Goal: Transaction & Acquisition: Subscribe to service/newsletter

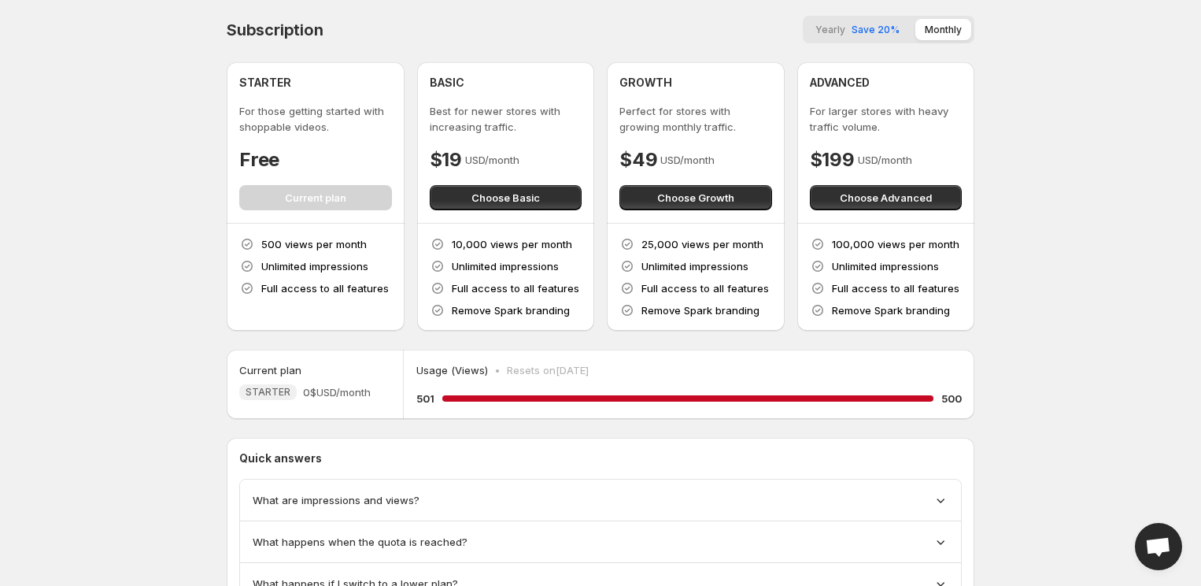
click at [328, 198] on div "STARTER For those getting started with shoppable videos. Free Current plan" at bounding box center [315, 142] width 153 height 135
click at [507, 198] on span "Choose Basic" at bounding box center [506, 198] width 68 height 16
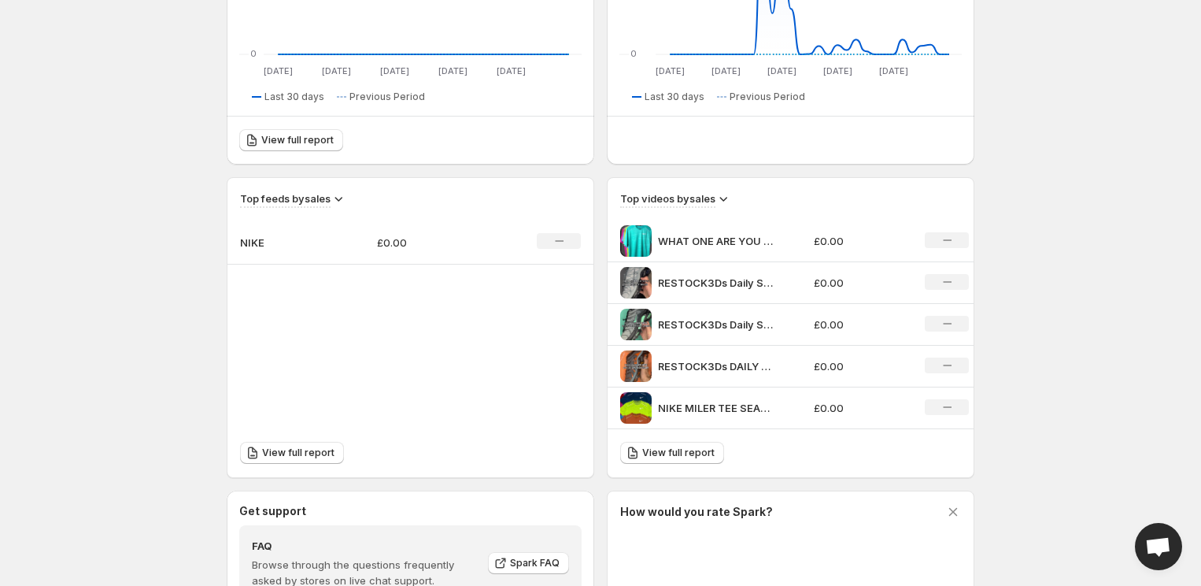
scroll to position [516, 0]
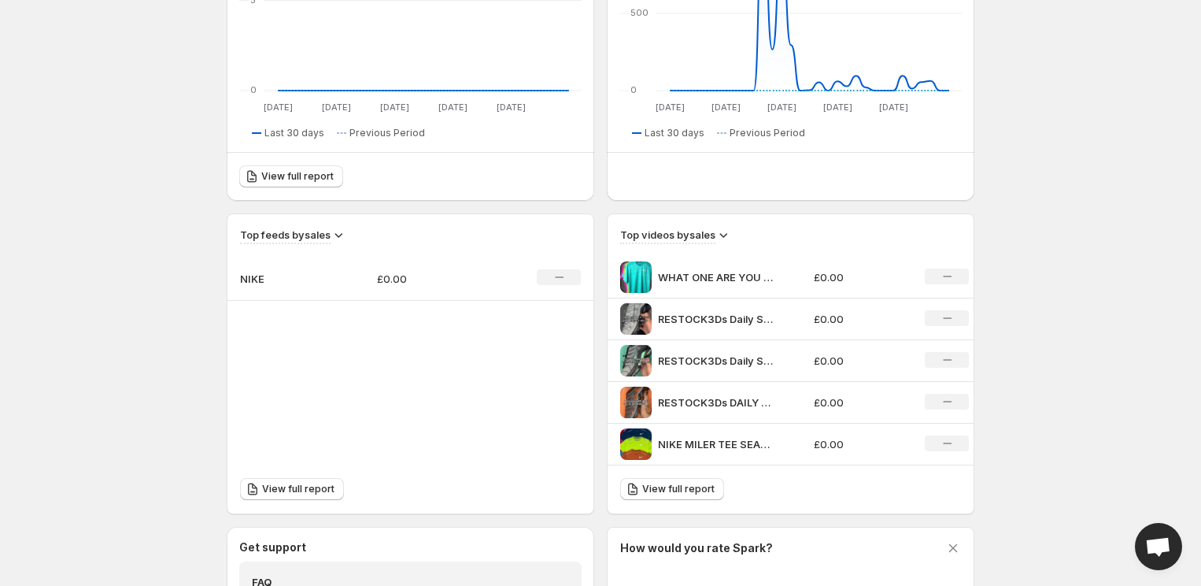
click at [337, 276] on td "NIKE" at bounding box center [296, 279] width 137 height 44
click at [248, 281] on p "NIKE" at bounding box center [279, 279] width 79 height 16
click at [561, 280] on icon "No change" at bounding box center [559, 277] width 9 height 13
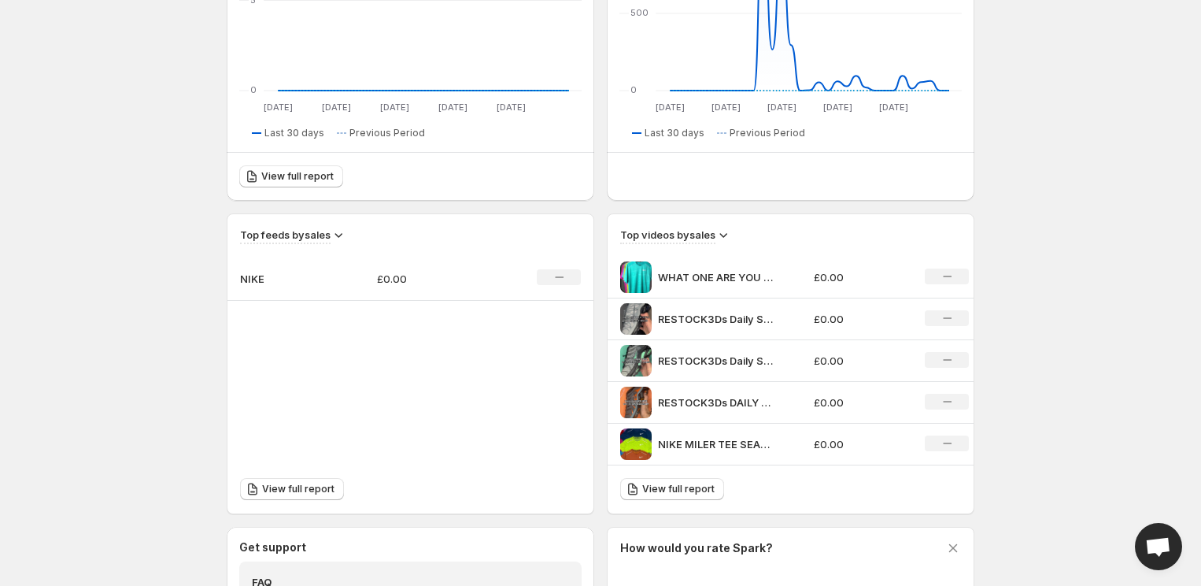
scroll to position [0, 0]
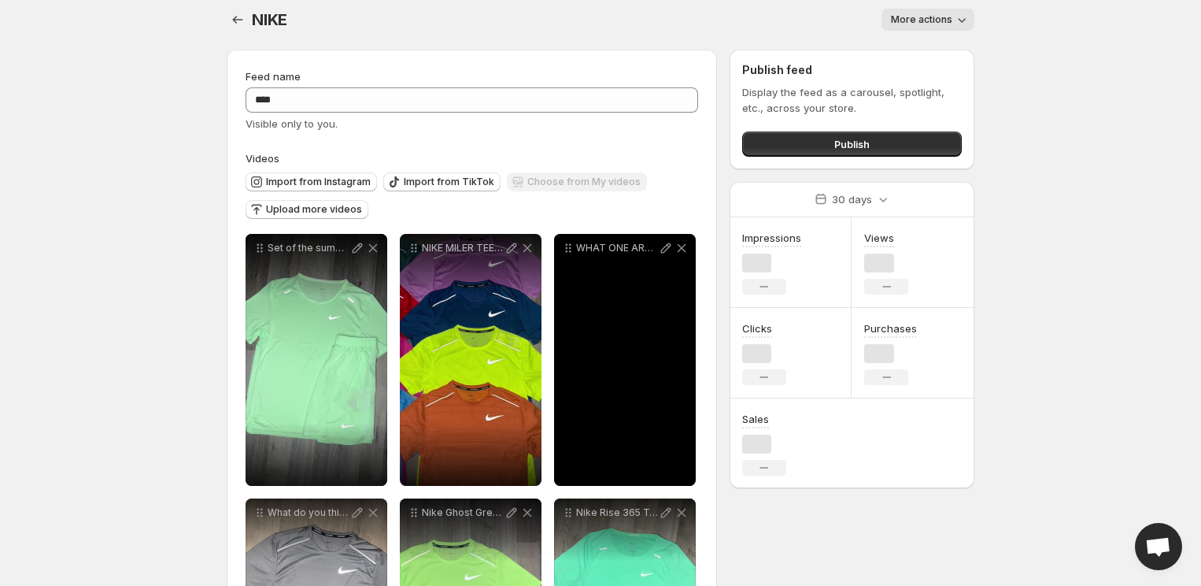
scroll to position [13, 0]
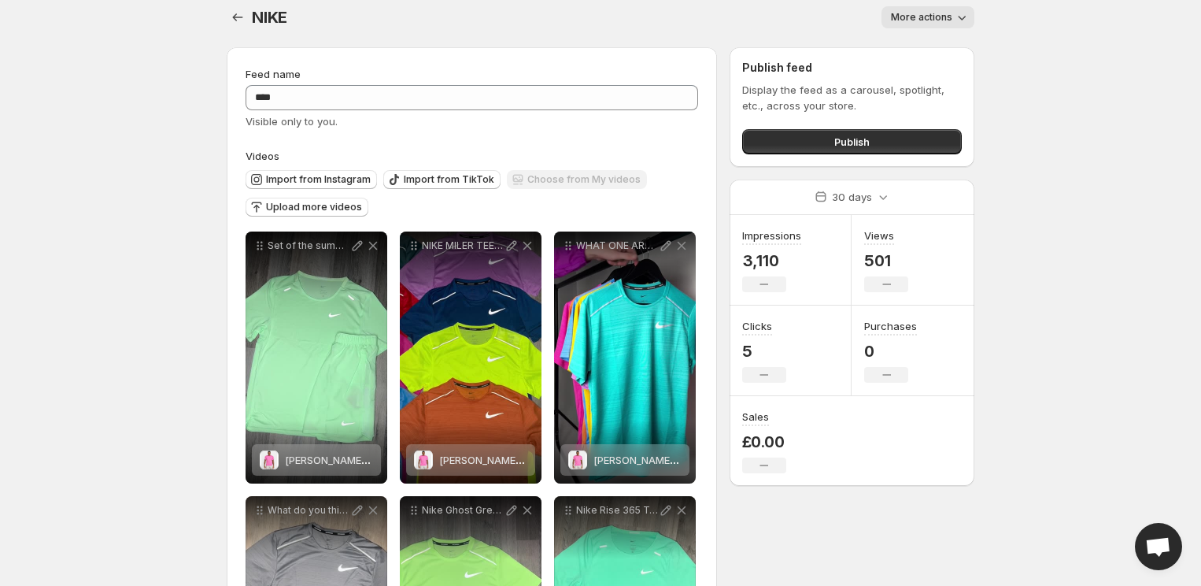
click at [527, 183] on div "Choose from My videos" at bounding box center [577, 180] width 140 height 21
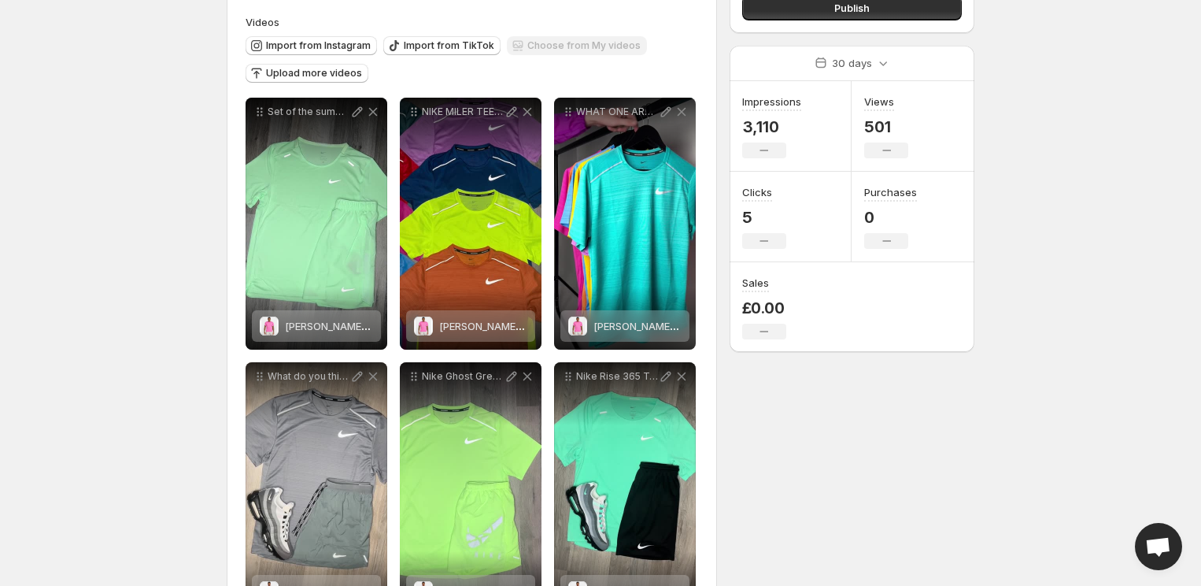
scroll to position [183, 0]
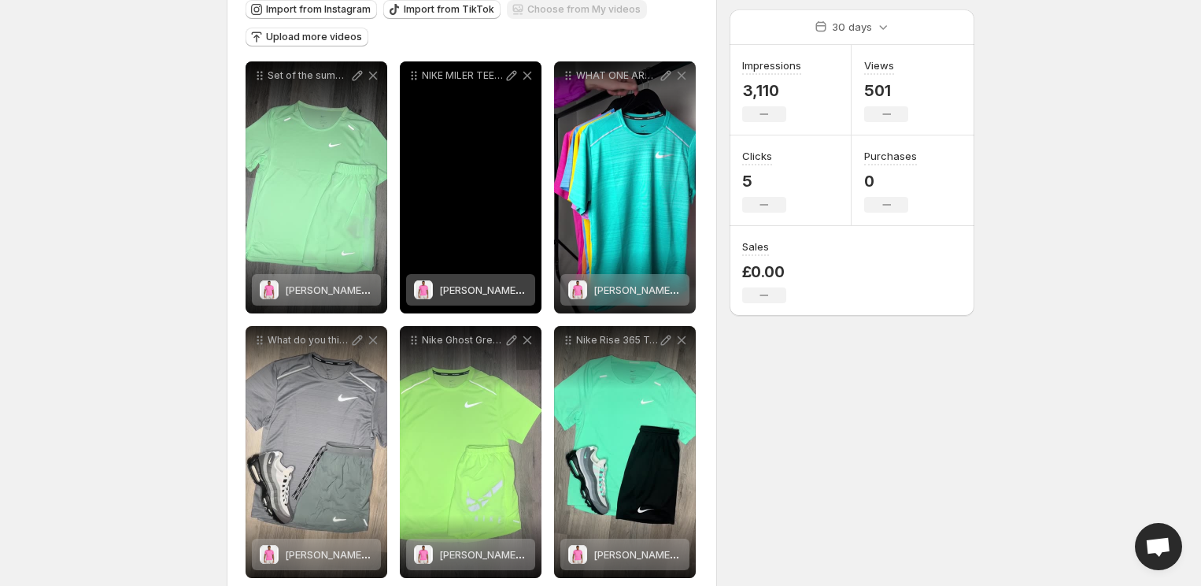
click at [481, 156] on div "NIKE MILER TEE SEASON IS APPROACHING We have over 20 colours available on our w…" at bounding box center [471, 187] width 142 height 252
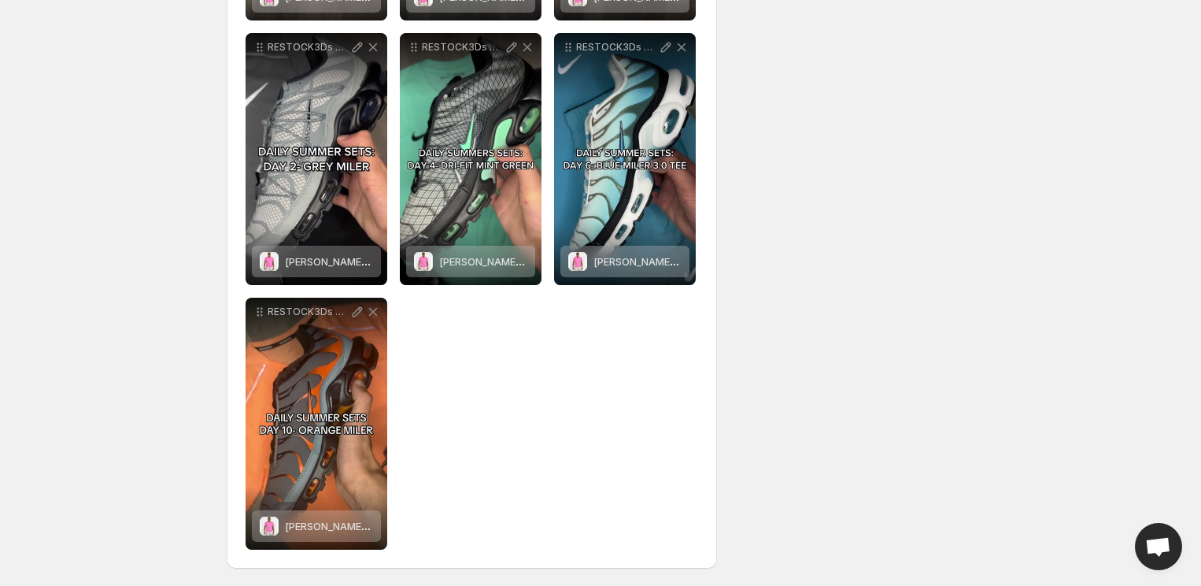
scroll to position [742, 0]
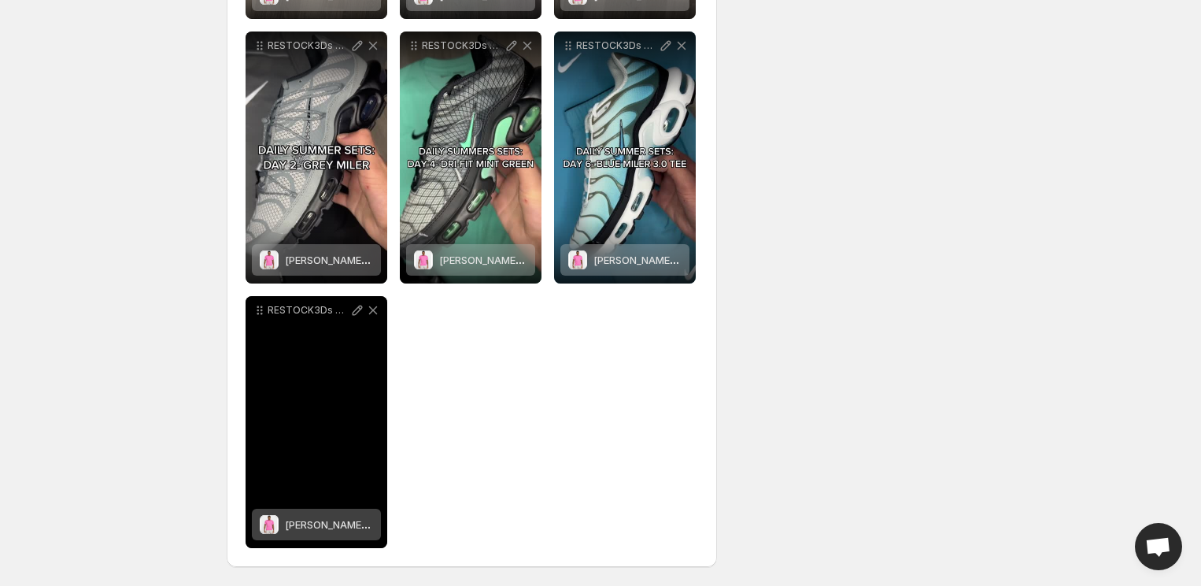
click at [322, 306] on p "RESTOCK3Ds DAILY SUMMER SETS DAY 10 Nike Miler Tee Orange Pulse Nike Flex Strid…" at bounding box center [309, 310] width 82 height 13
click at [353, 309] on icon at bounding box center [358, 310] width 16 height 16
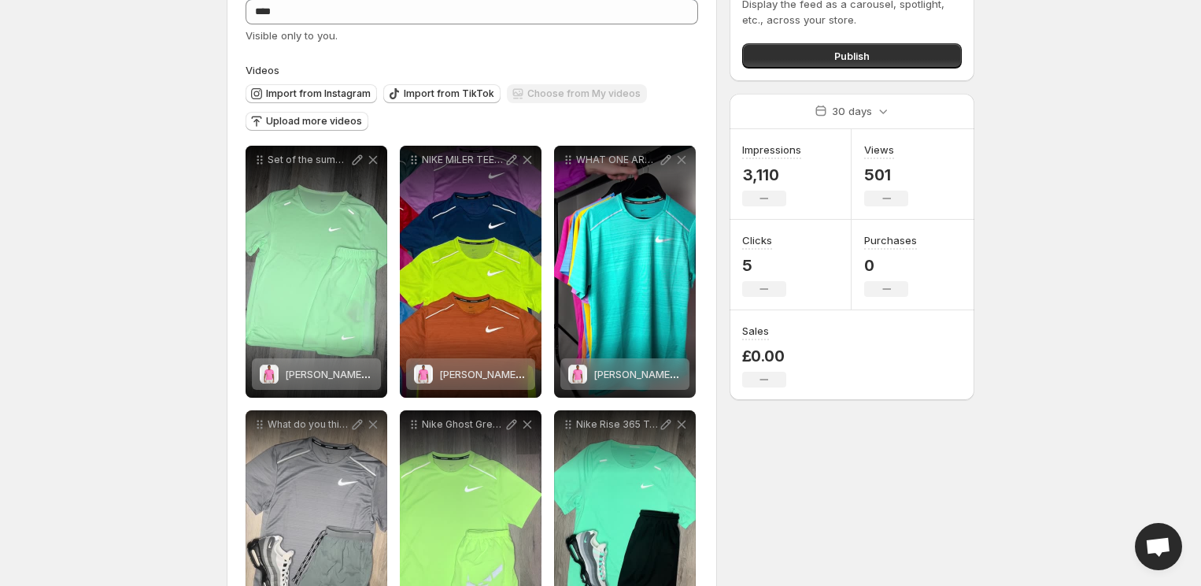
scroll to position [0, 0]
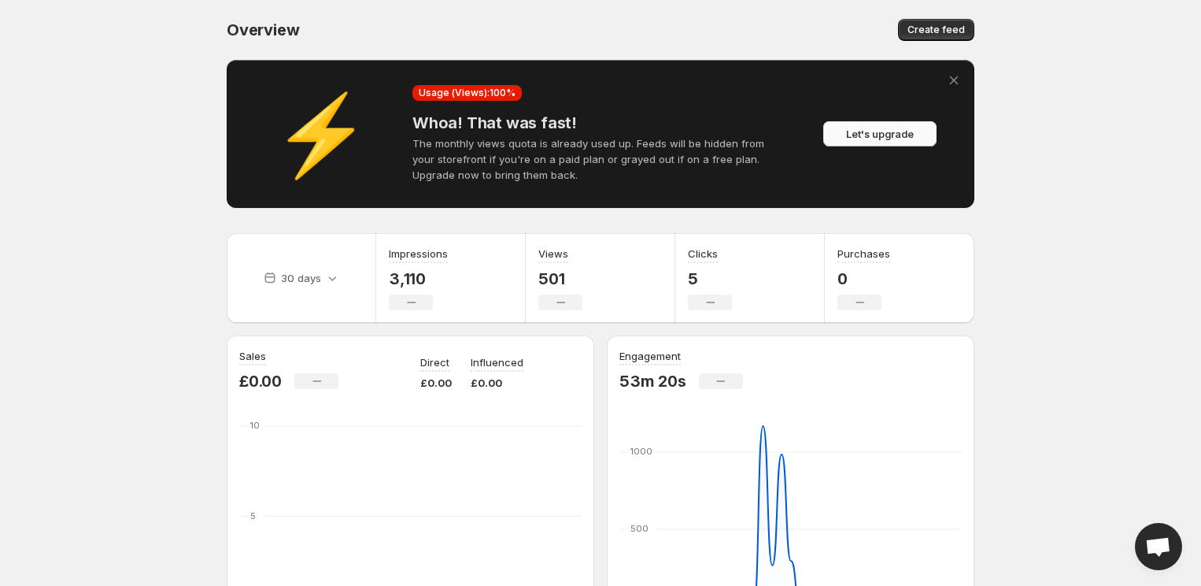
click at [898, 129] on span "Let's upgrade" at bounding box center [880, 134] width 68 height 16
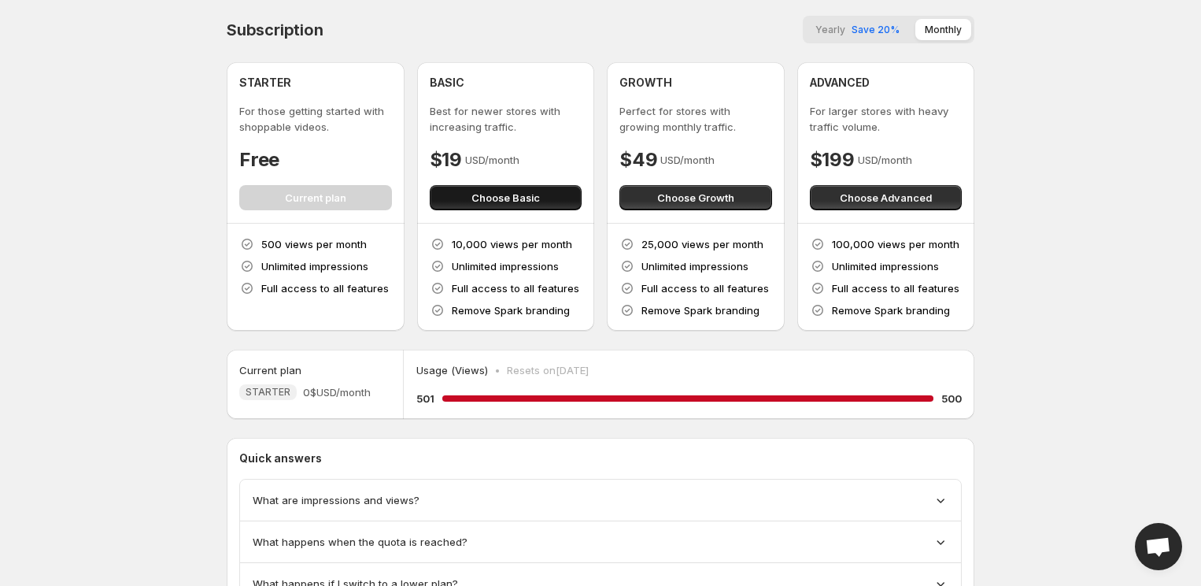
click at [551, 198] on button "Choose Basic" at bounding box center [506, 197] width 153 height 25
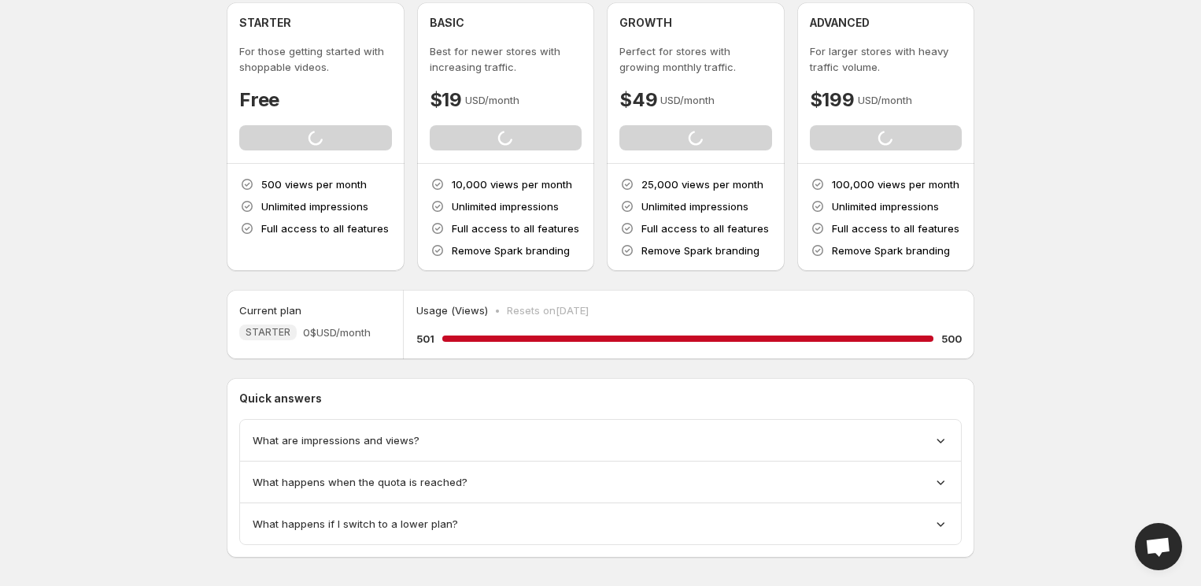
scroll to position [76, 0]
